Goal: Check status: Check status

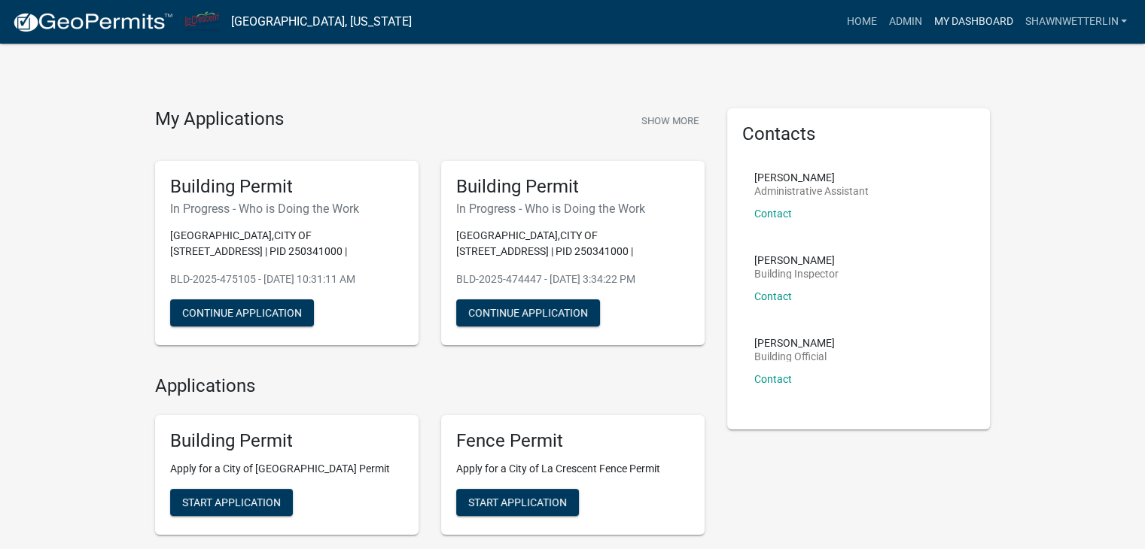
click at [960, 16] on link "My Dashboard" at bounding box center [972, 22] width 91 height 29
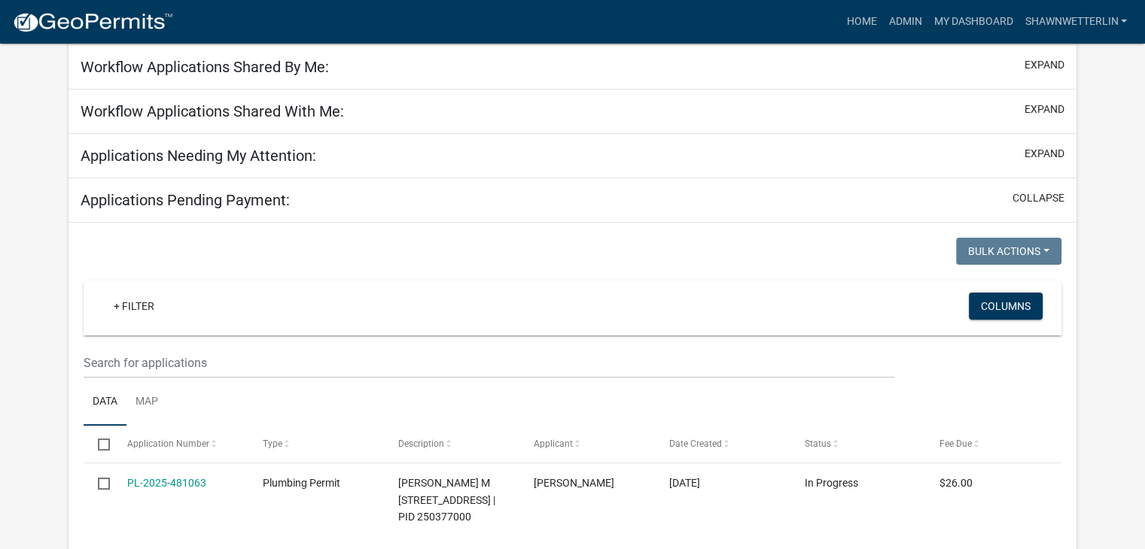
scroll to position [150, 0]
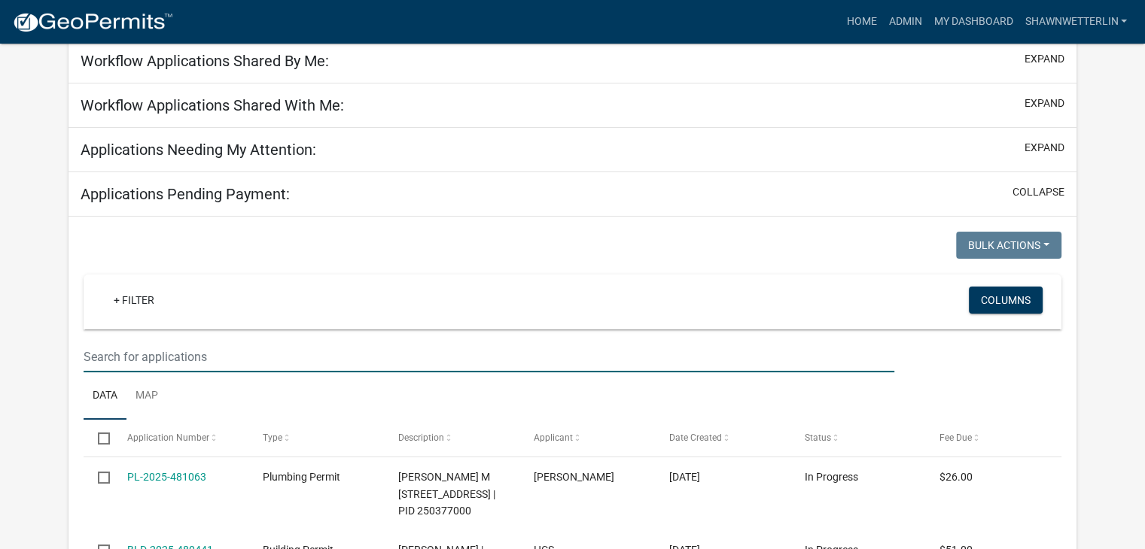
click at [129, 359] on input "text" at bounding box center [489, 357] width 810 height 31
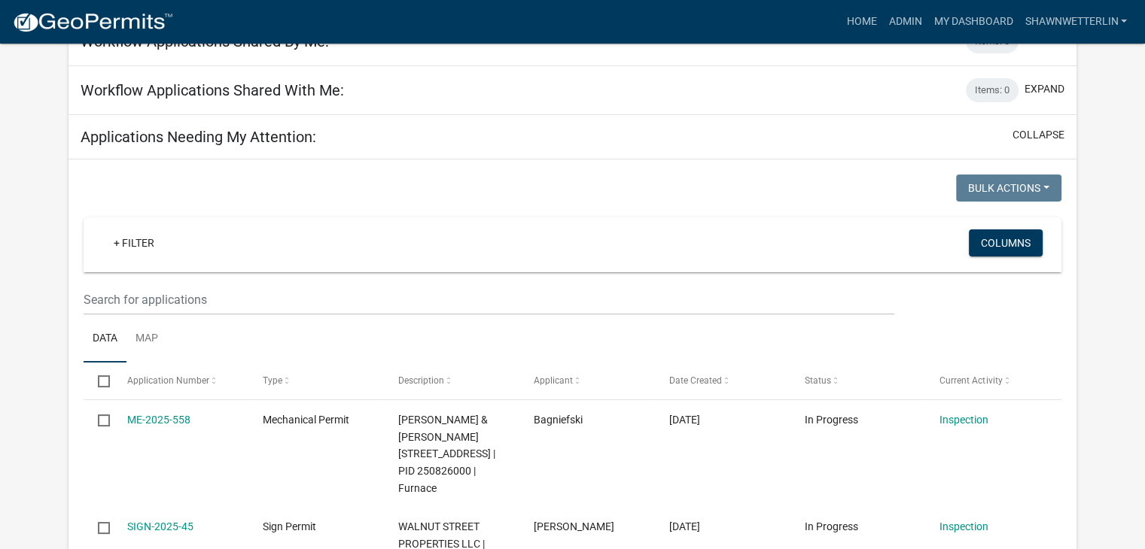
scroll to position [126, 0]
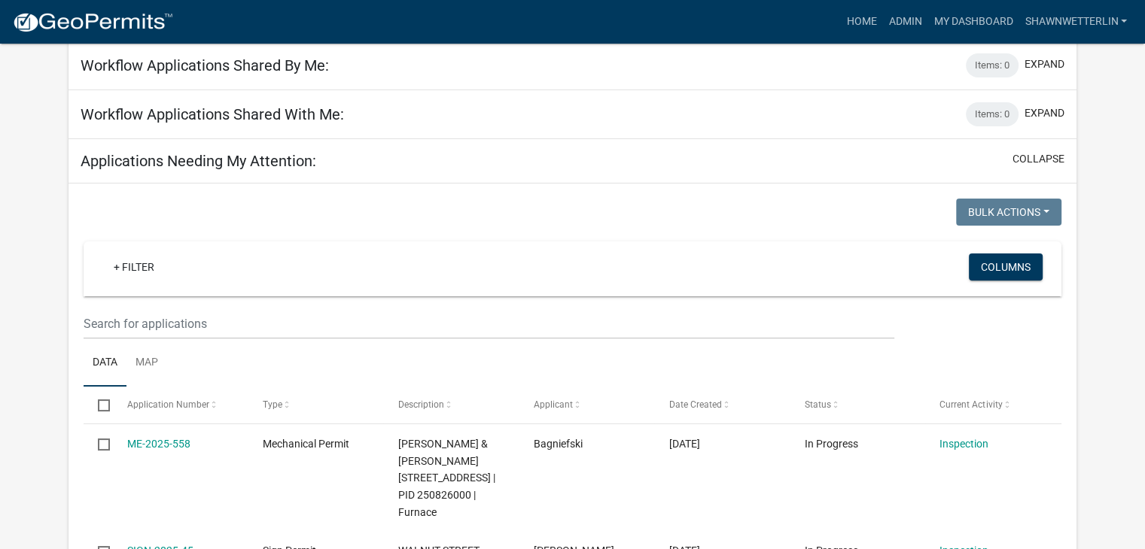
type input "mc"
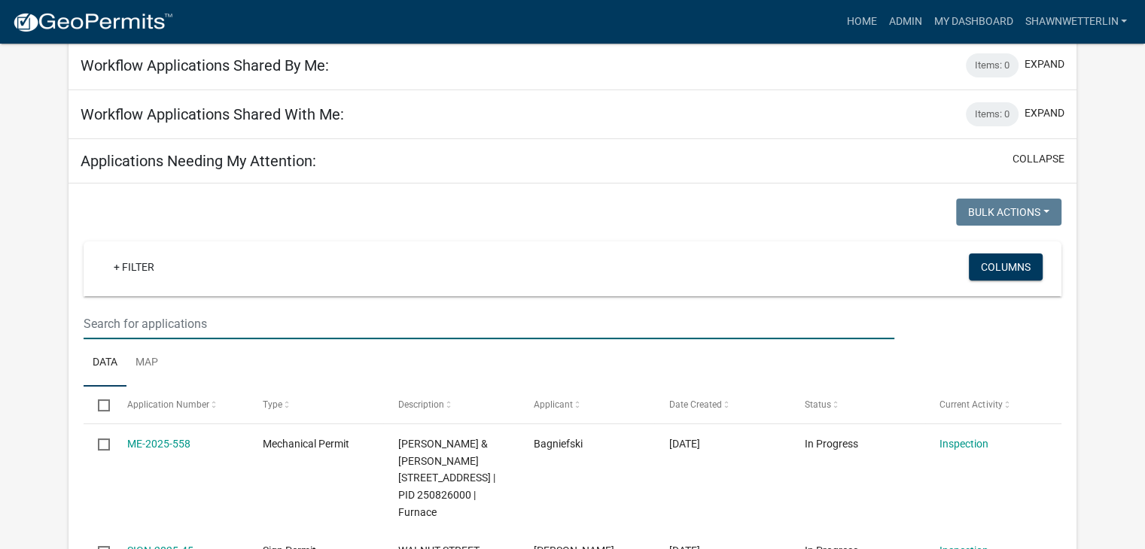
click at [217, 318] on input "text" at bounding box center [489, 324] width 810 height 31
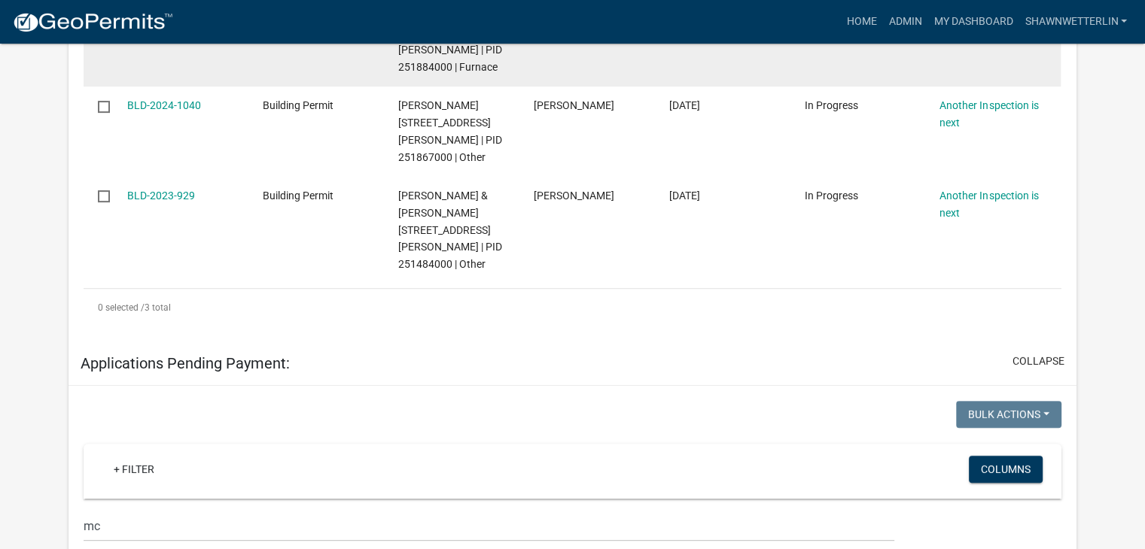
scroll to position [578, 0]
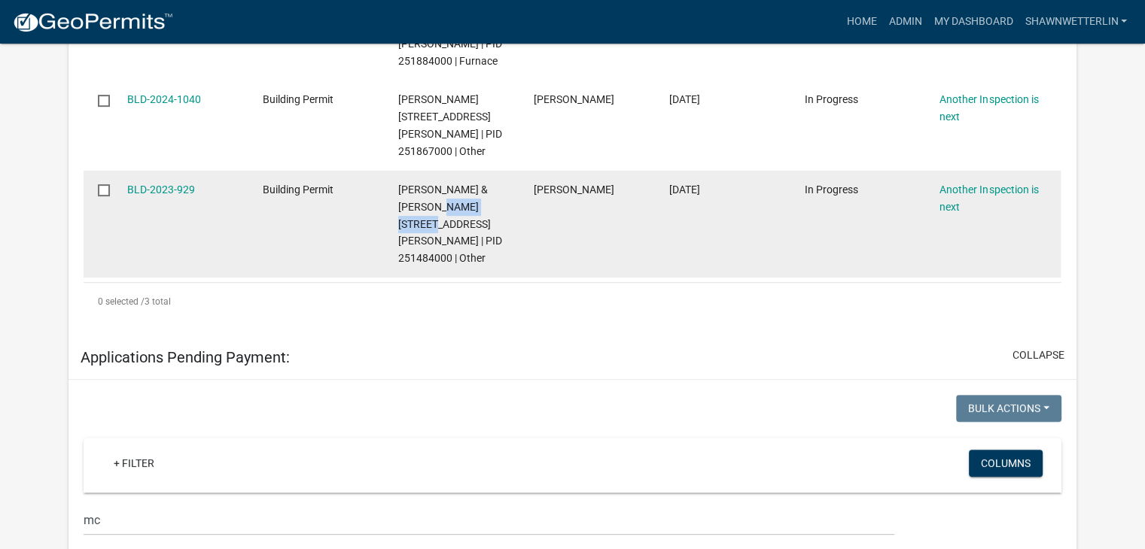
drag, startPoint x: 476, startPoint y: 221, endPoint x: 398, endPoint y: 217, distance: 77.6
click at [398, 217] on span "[PERSON_NAME] & [PERSON_NAME] [STREET_ADDRESS][PERSON_NAME] | PID 251484000 | O…" at bounding box center [450, 224] width 104 height 81
copy span "[PERSON_NAME] E"
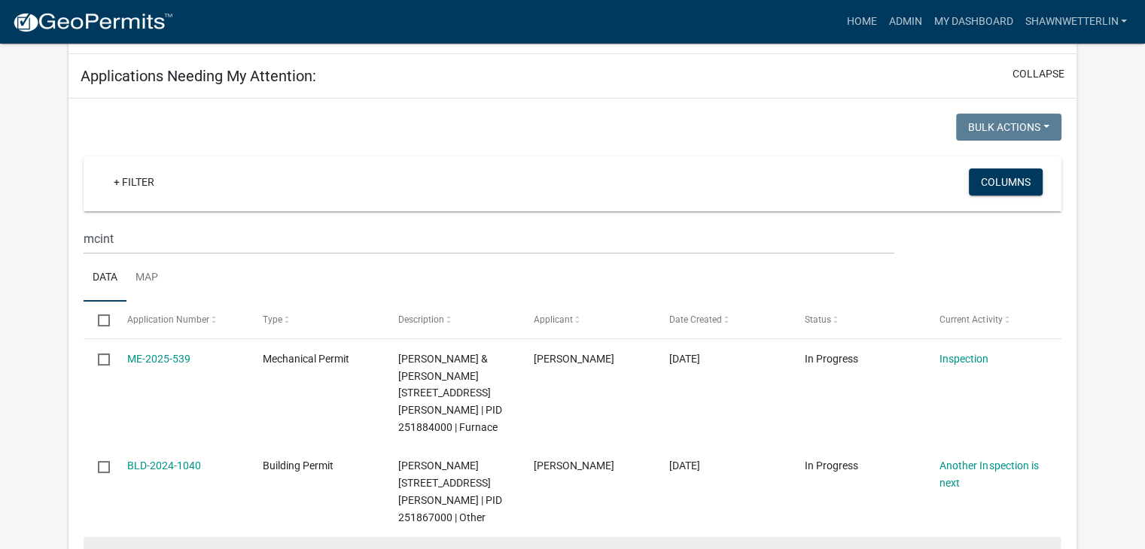
scroll to position [202, 0]
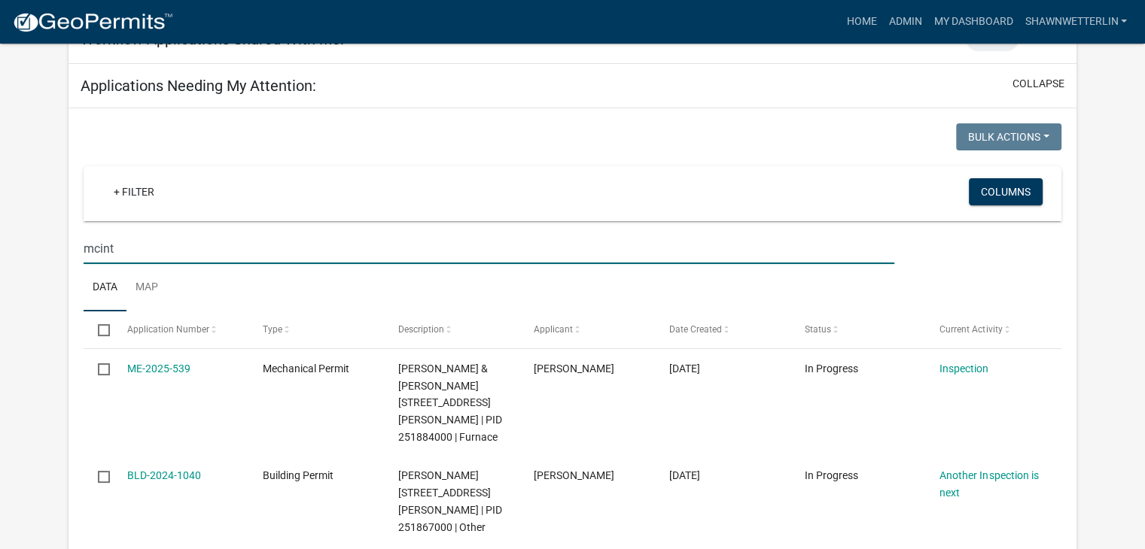
click at [181, 243] on input "mcint" at bounding box center [489, 248] width 810 height 31
type input "m"
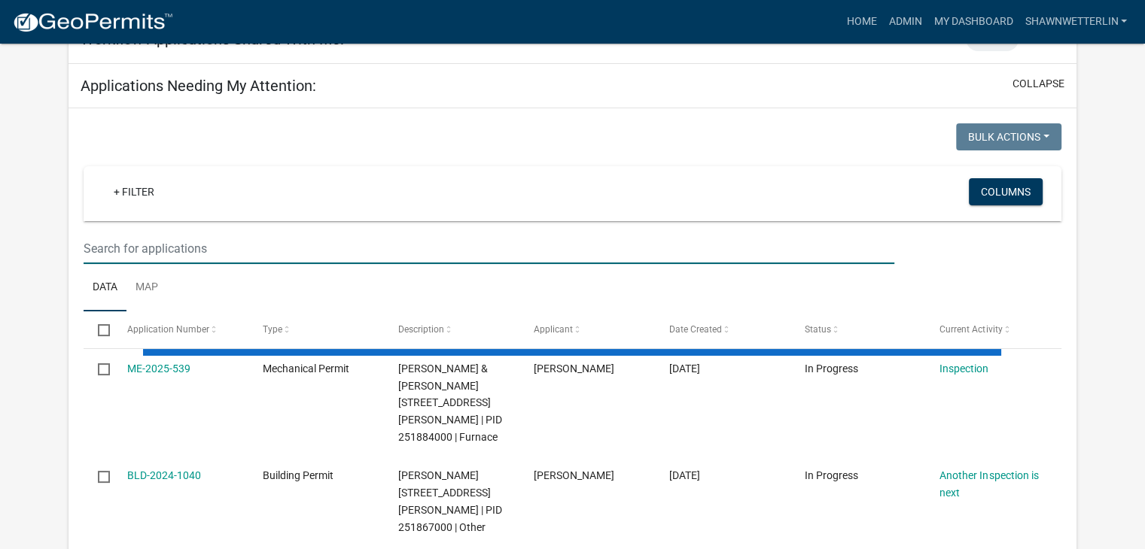
paste input "[PERSON_NAME] E"
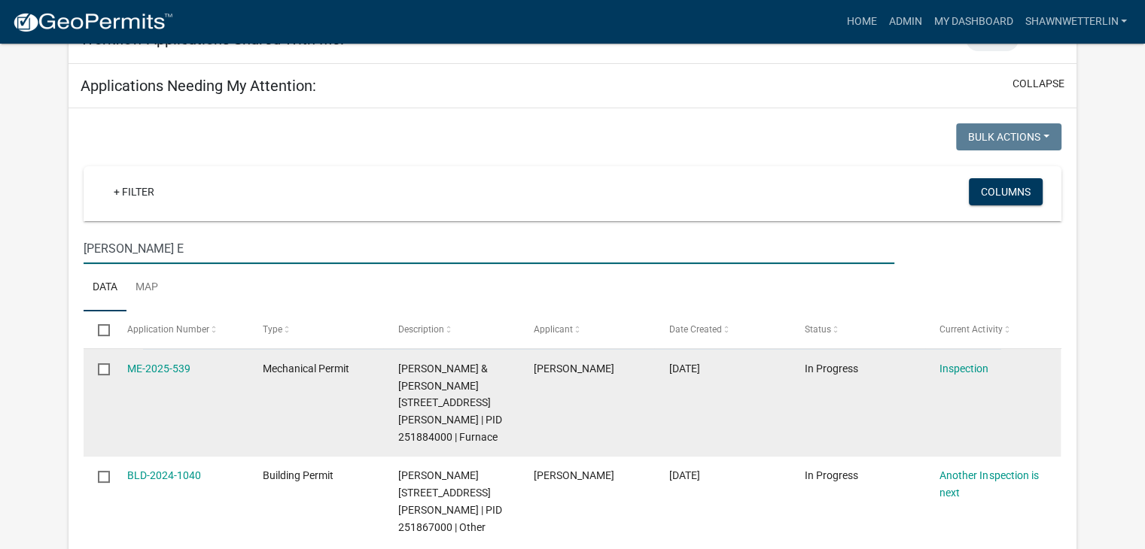
type input "[PERSON_NAME] E"
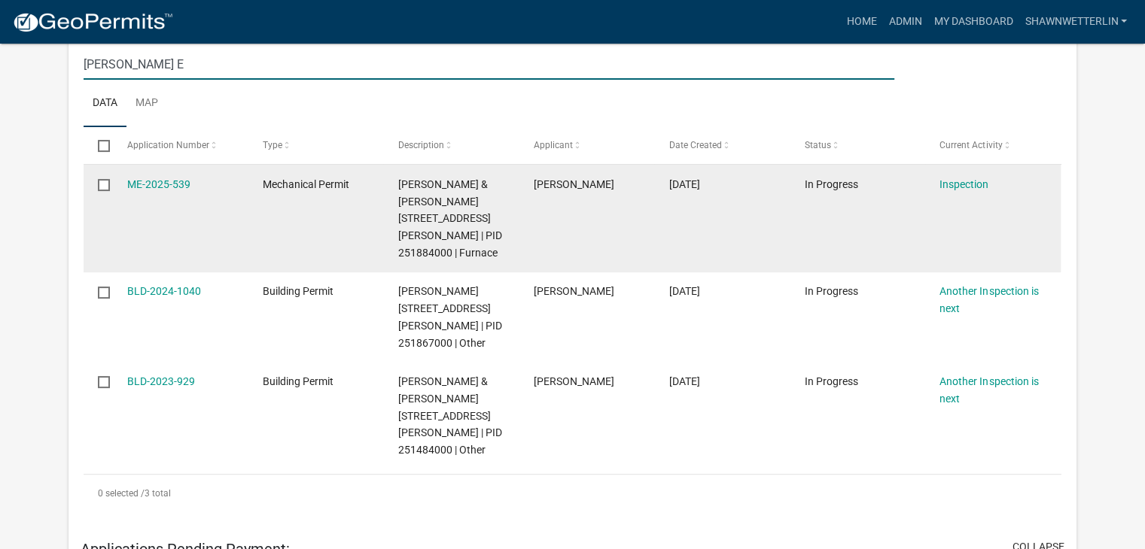
scroll to position [376, 0]
